Goal: Information Seeking & Learning: Learn about a topic

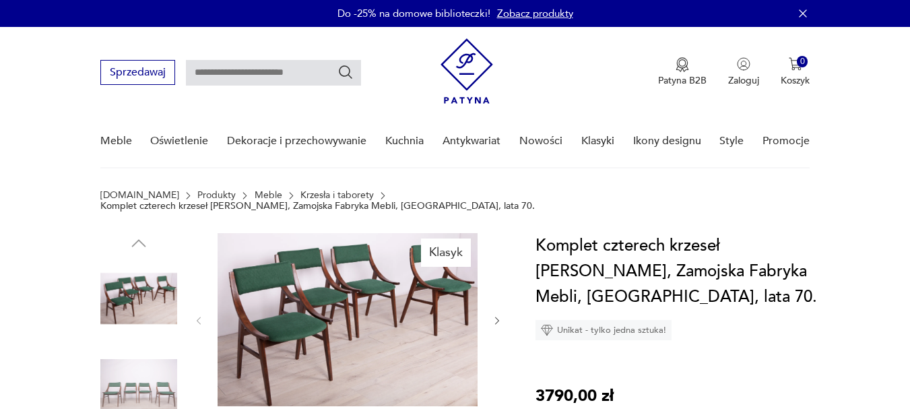
click at [342, 352] on img at bounding box center [348, 319] width 260 height 173
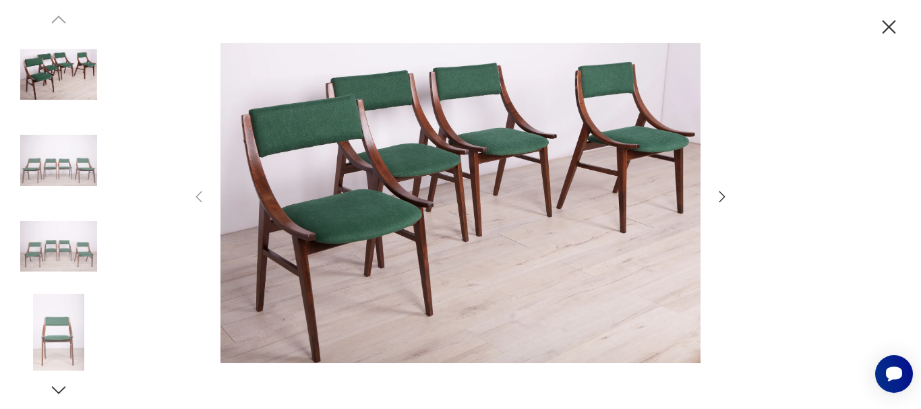
click at [717, 197] on icon "button" at bounding box center [722, 197] width 16 height 16
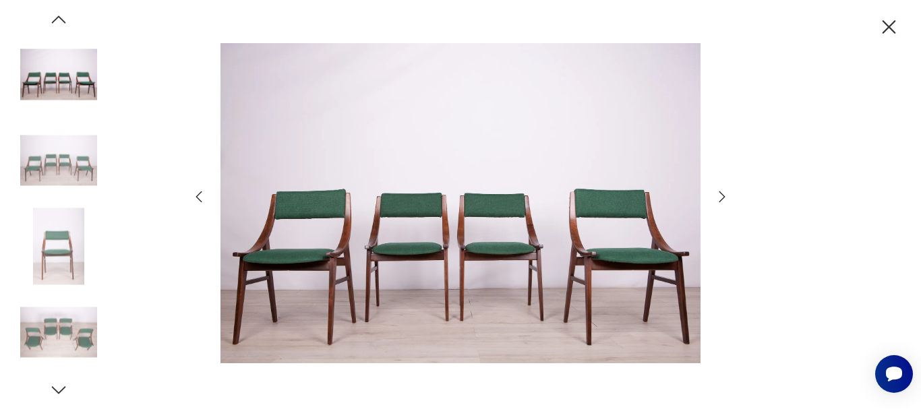
click at [717, 197] on icon "button" at bounding box center [722, 197] width 16 height 16
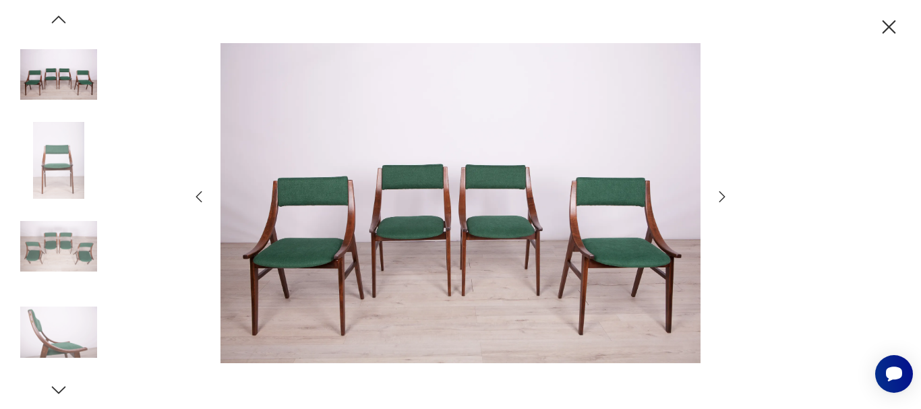
click at [717, 197] on icon "button" at bounding box center [722, 197] width 16 height 16
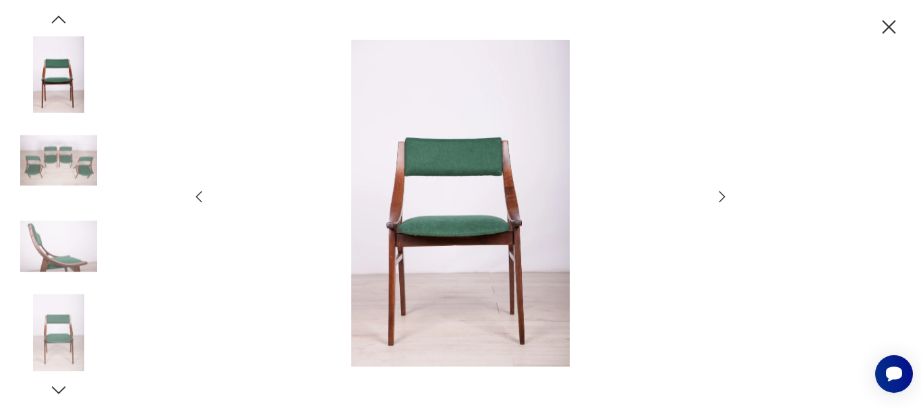
click at [706, 199] on div at bounding box center [460, 205] width 539 height 330
click at [877, 30] on icon "button" at bounding box center [889, 27] width 24 height 24
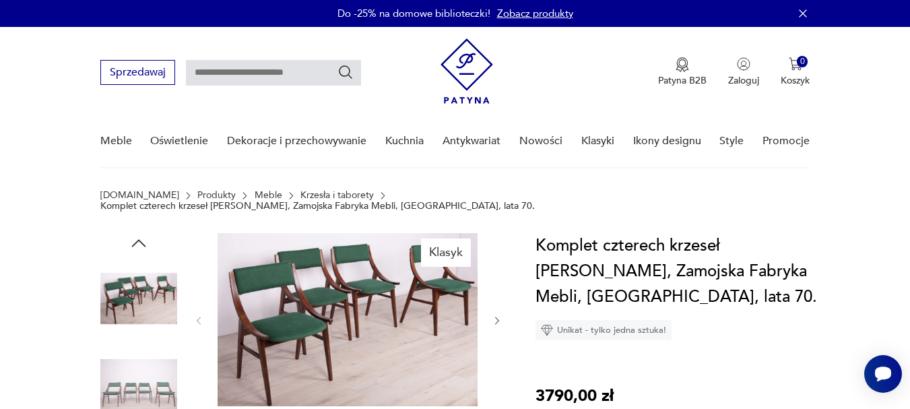
click at [498, 315] on icon "button" at bounding box center [497, 320] width 11 height 11
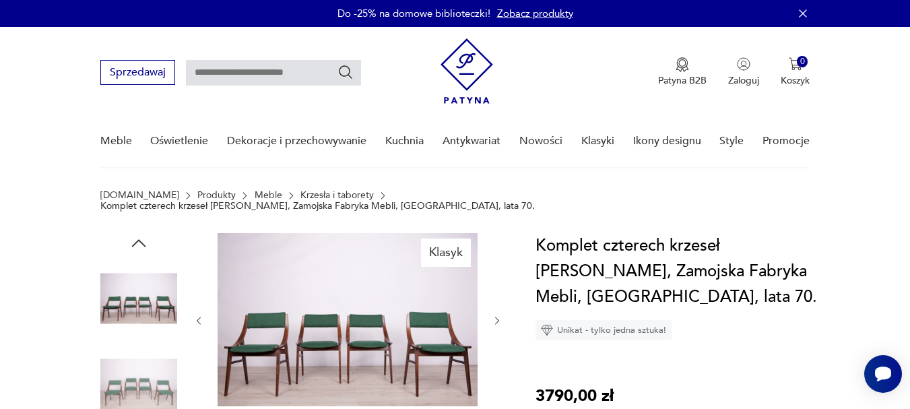
click at [498, 315] on icon "button" at bounding box center [497, 320] width 11 height 11
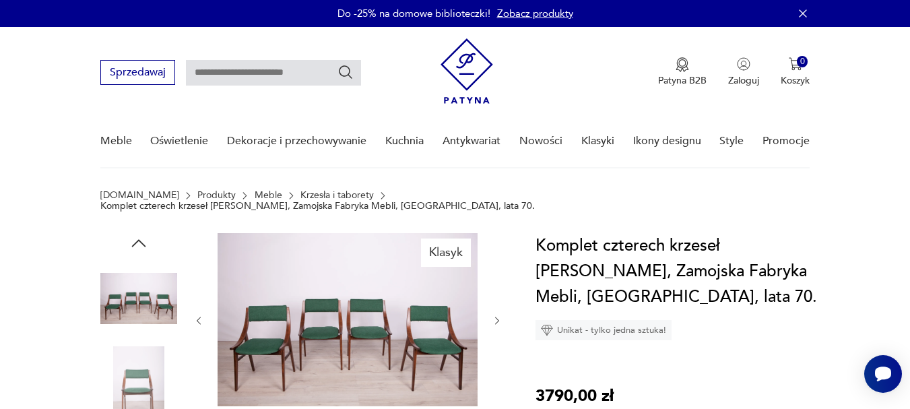
click at [498, 315] on icon "button" at bounding box center [497, 320] width 11 height 11
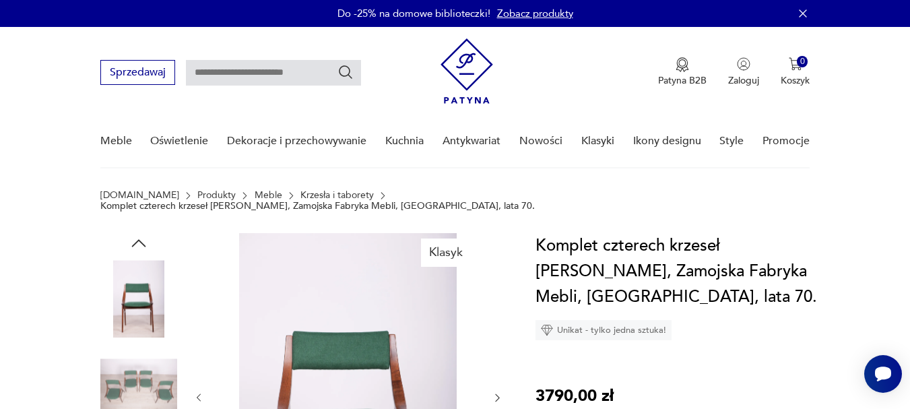
click at [498, 313] on div at bounding box center [348, 398] width 310 height 330
click at [400, 367] on img at bounding box center [348, 397] width 260 height 328
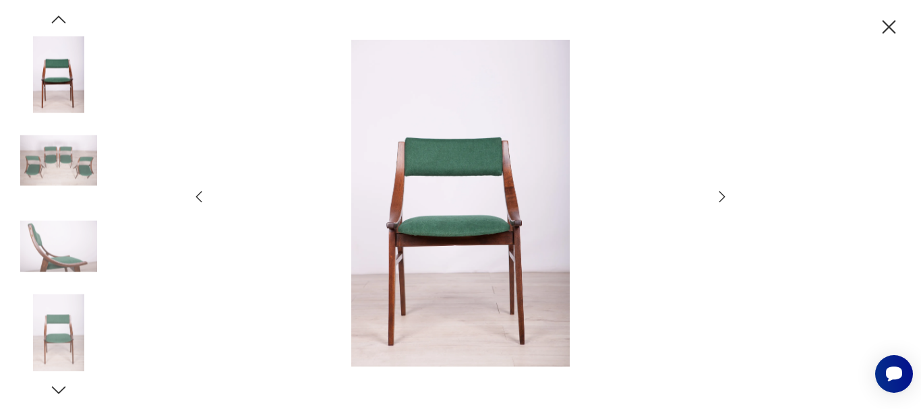
click at [512, 195] on img at bounding box center [460, 204] width 480 height 328
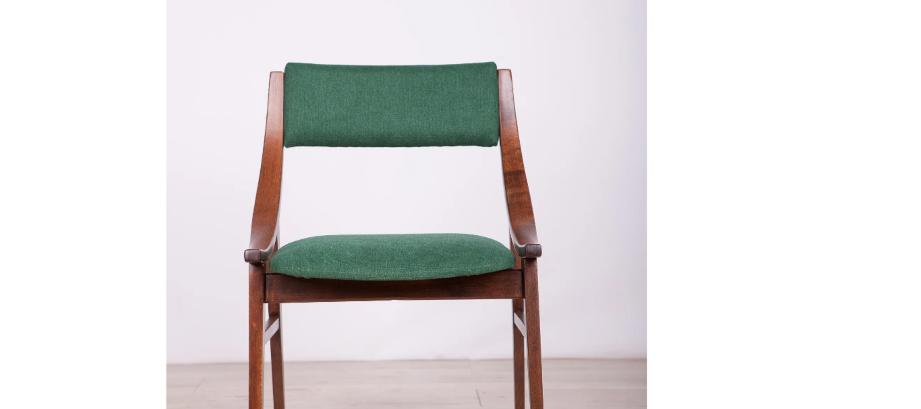
click at [506, 205] on img at bounding box center [460, 204] width 480 height 328
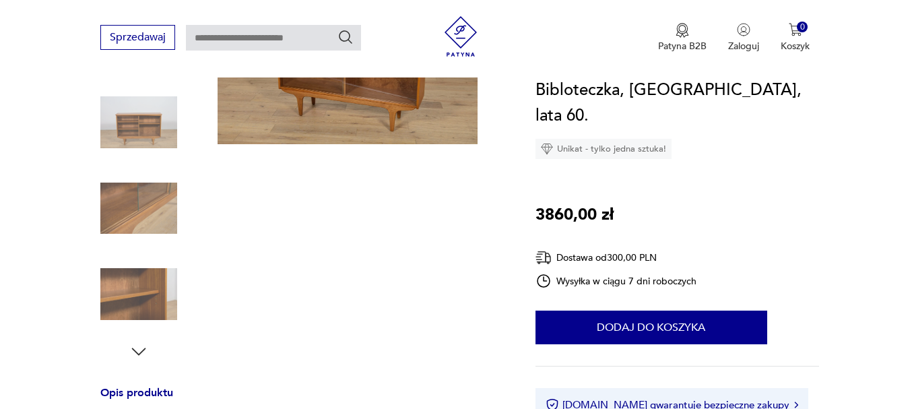
click at [145, 108] on img at bounding box center [138, 122] width 77 height 77
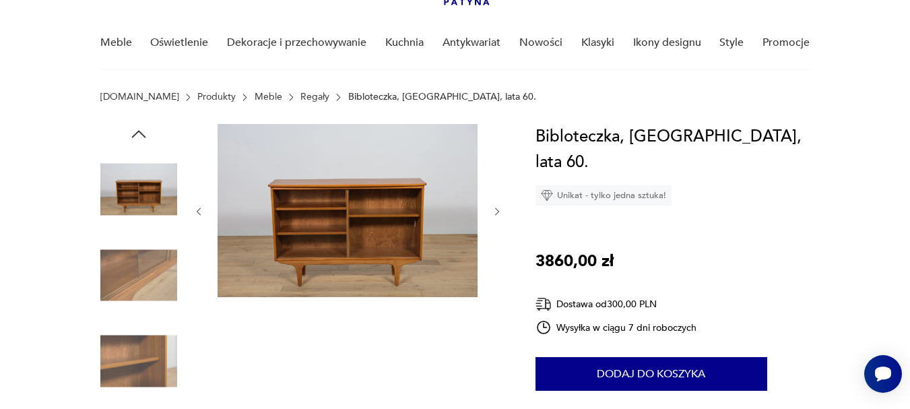
scroll to position [108, 0]
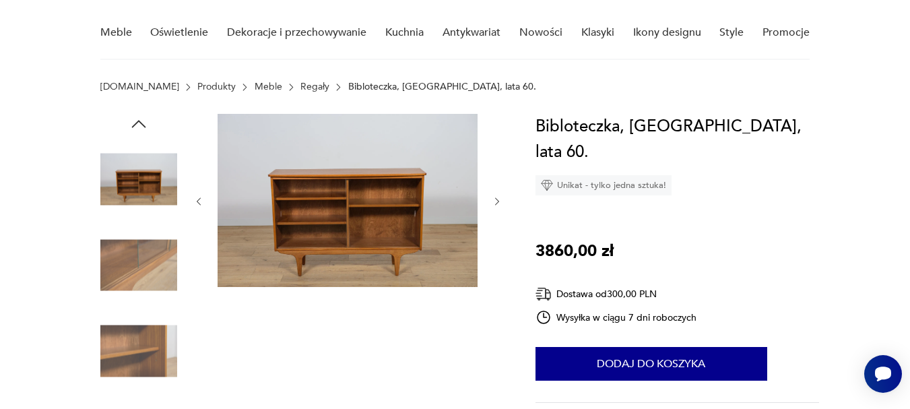
click at [496, 201] on icon "button" at bounding box center [497, 201] width 11 height 11
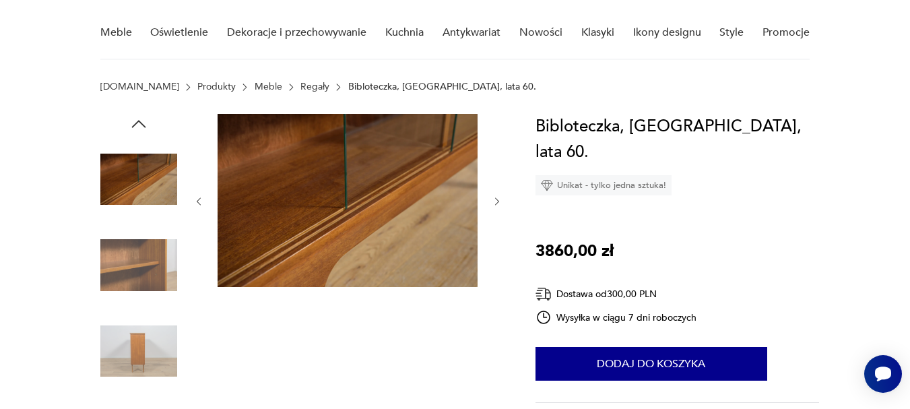
click at [496, 201] on icon "button" at bounding box center [497, 201] width 11 height 11
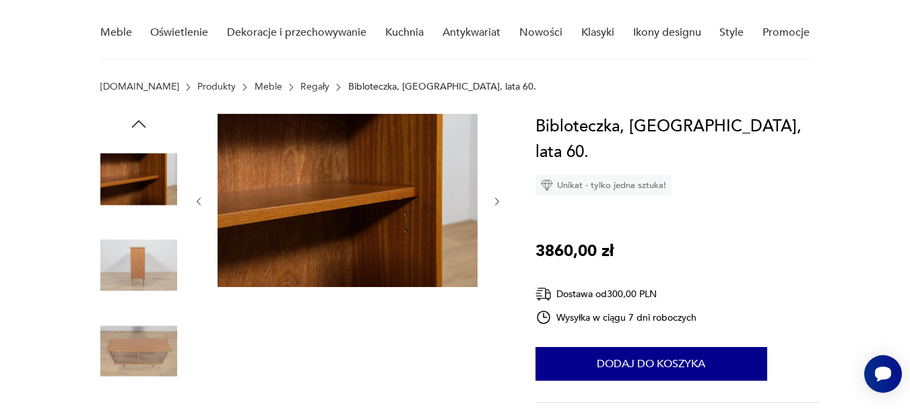
click at [496, 201] on icon "button" at bounding box center [497, 201] width 11 height 11
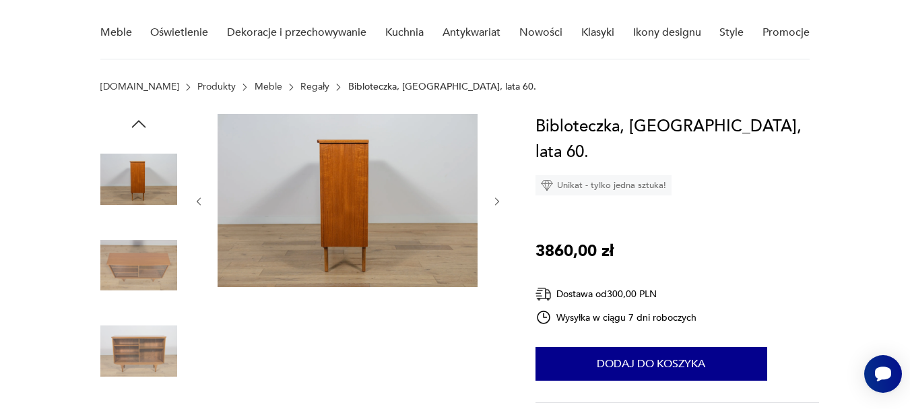
click at [496, 201] on icon "button" at bounding box center [497, 201] width 11 height 11
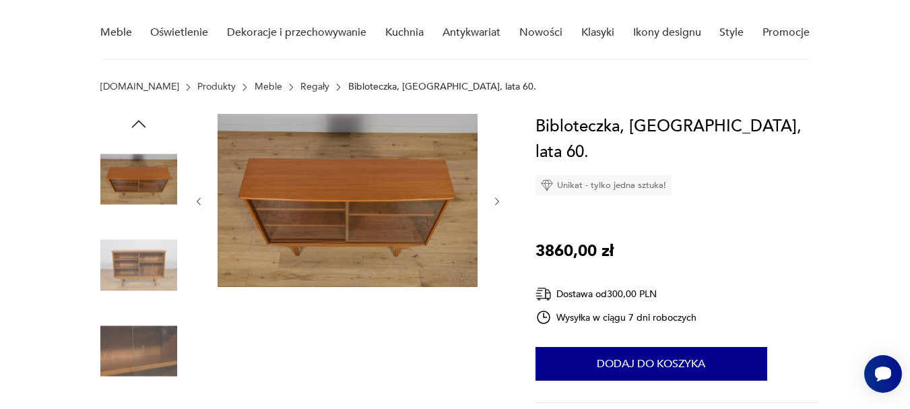
click at [496, 201] on icon "button" at bounding box center [497, 201] width 11 height 11
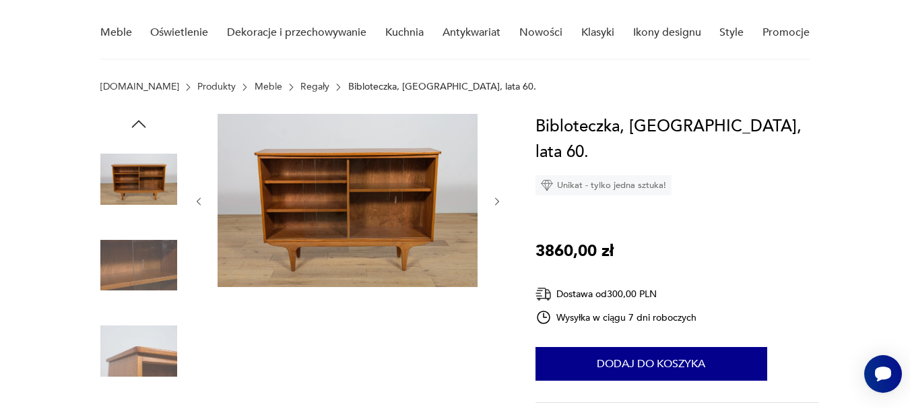
click at [496, 201] on icon "button" at bounding box center [497, 201] width 11 height 11
